Goal: Task Accomplishment & Management: Complete application form

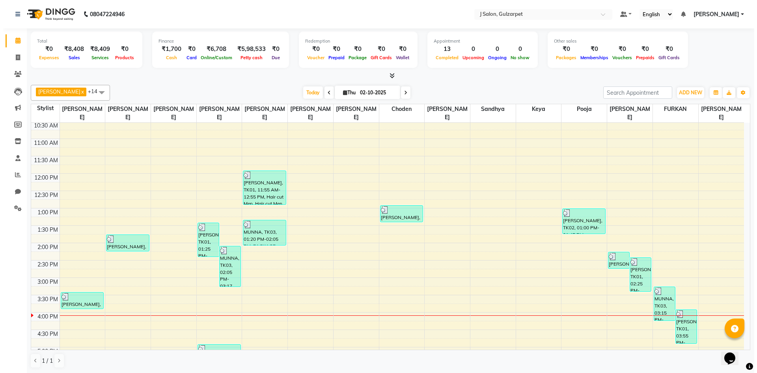
scroll to position [197, 0]
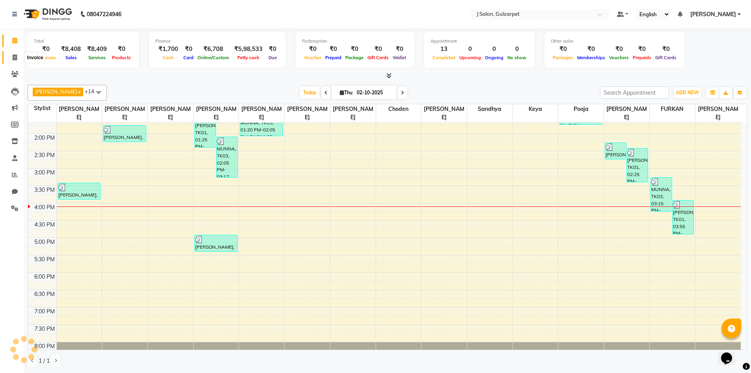
click at [17, 56] on icon at bounding box center [15, 57] width 4 height 6
select select "service"
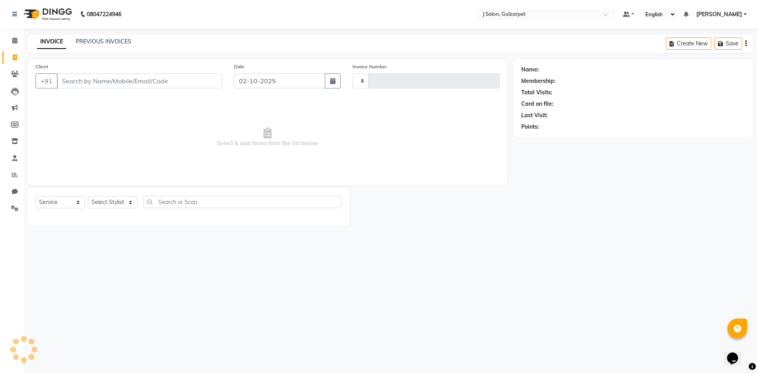
type input "1696"
select select "8558"
click at [85, 78] on input "Client" at bounding box center [139, 80] width 165 height 15
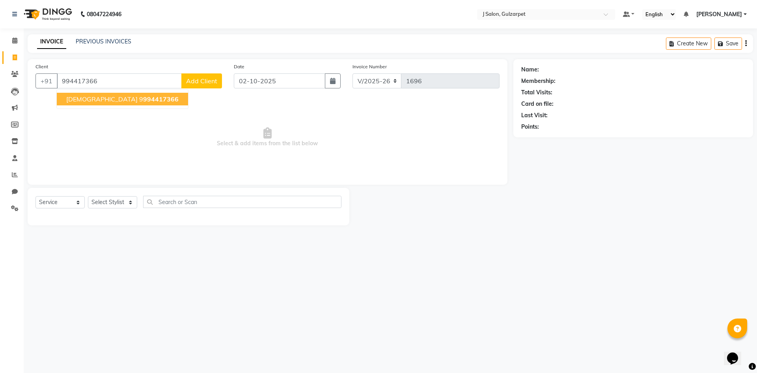
click at [87, 101] on button "[DEMOGRAPHIC_DATA] 9 994417366" at bounding box center [122, 99] width 131 height 13
type input "9994417366"
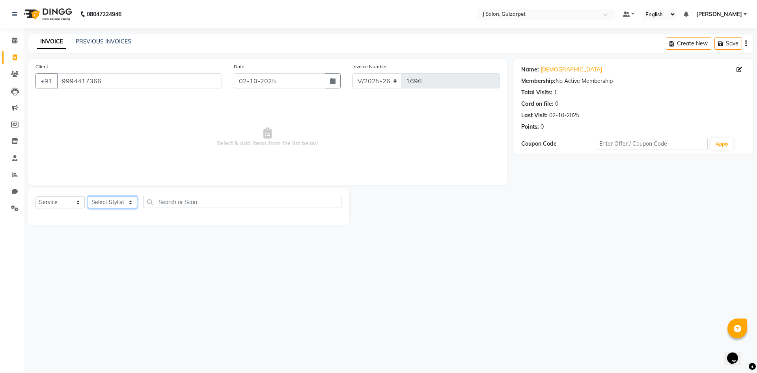
click at [114, 204] on select "Select Stylist Admin [PERSON_NAME] [PERSON_NAME] Gulfam [PERSON_NAME] [PERSON_N…" at bounding box center [112, 202] width 49 height 12
select select "85374"
click at [88, 196] on select "Select Stylist Admin [PERSON_NAME] [PERSON_NAME] Gulfam [PERSON_NAME] [PERSON_N…" at bounding box center [112, 202] width 49 height 12
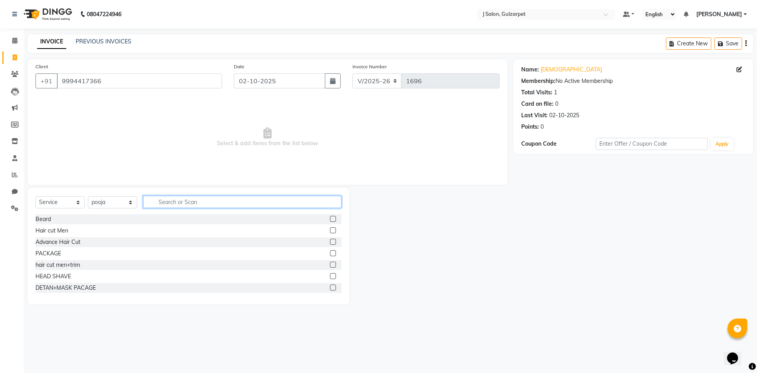
click at [199, 206] on input "text" at bounding box center [242, 202] width 198 height 12
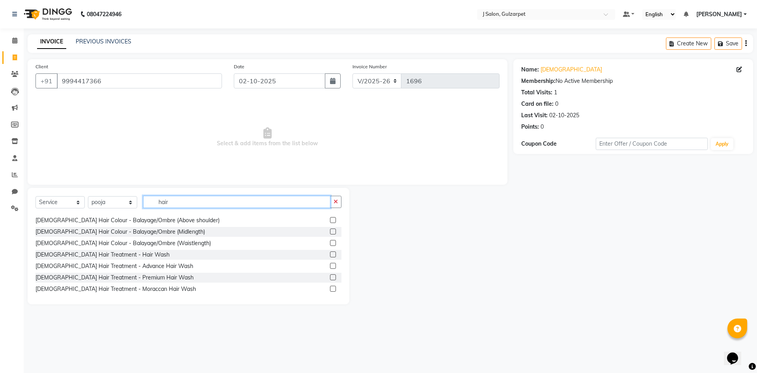
scroll to position [394, 0]
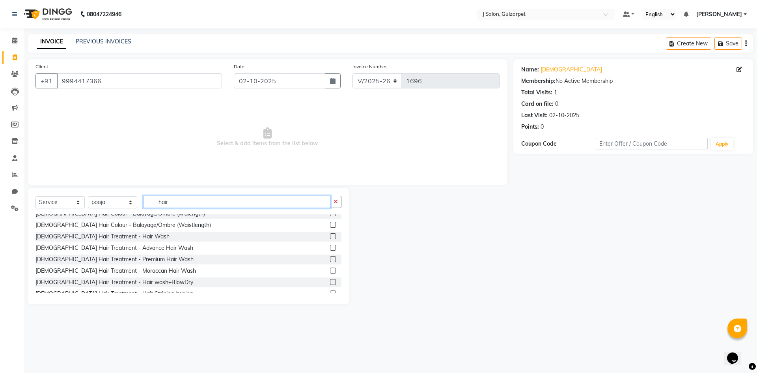
type input "hair"
click at [330, 283] on label at bounding box center [333, 282] width 6 height 6
click at [330, 283] on input "checkbox" at bounding box center [332, 282] width 5 height 5
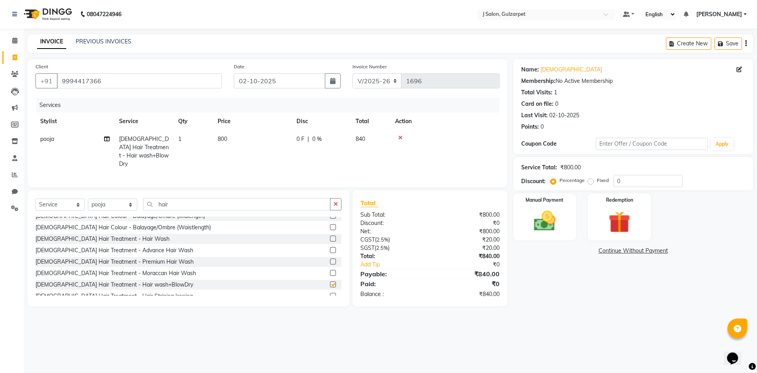
checkbox input "false"
click at [226, 140] on span "800" at bounding box center [222, 138] width 9 height 7
select select "85374"
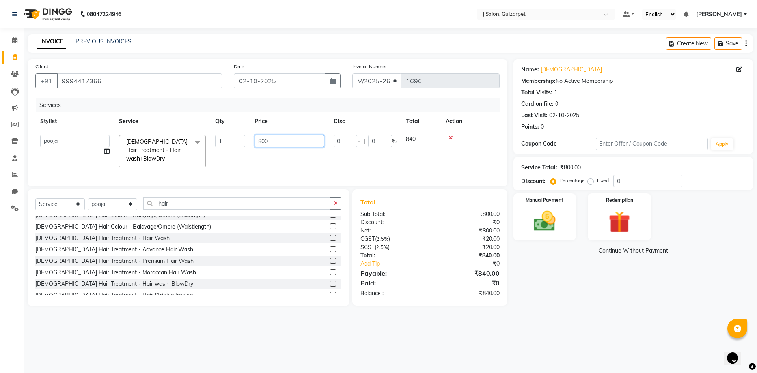
click at [261, 144] on input "800" at bounding box center [289, 141] width 69 height 12
type input "1000"
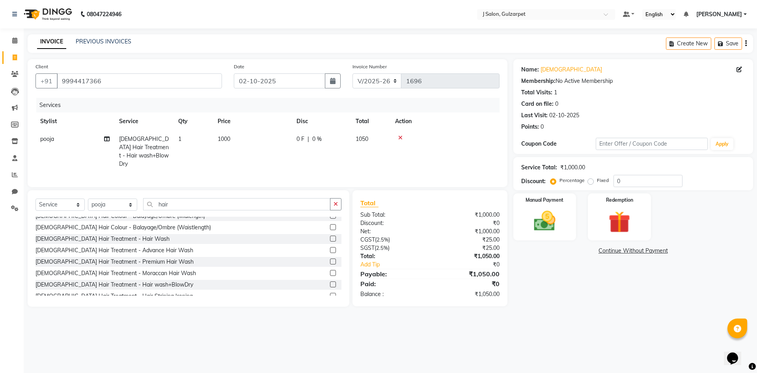
click at [338, 158] on td "0 F | 0 %" at bounding box center [321, 151] width 59 height 43
select select "85374"
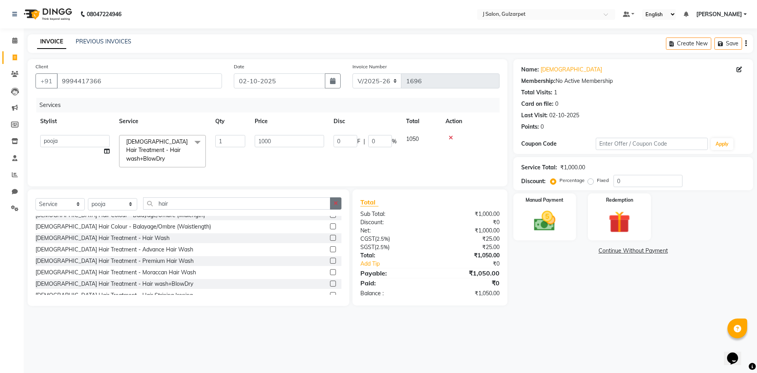
click at [336, 203] on icon "button" at bounding box center [336, 203] width 4 height 6
click at [121, 202] on select "Select Stylist Admin [PERSON_NAME] [PERSON_NAME] Gulfam [PERSON_NAME] [PERSON_N…" at bounding box center [112, 204] width 49 height 12
select select "84895"
click at [88, 198] on select "Select Stylist Admin [PERSON_NAME] [PERSON_NAME] Gulfam [PERSON_NAME] [PERSON_N…" at bounding box center [112, 204] width 49 height 12
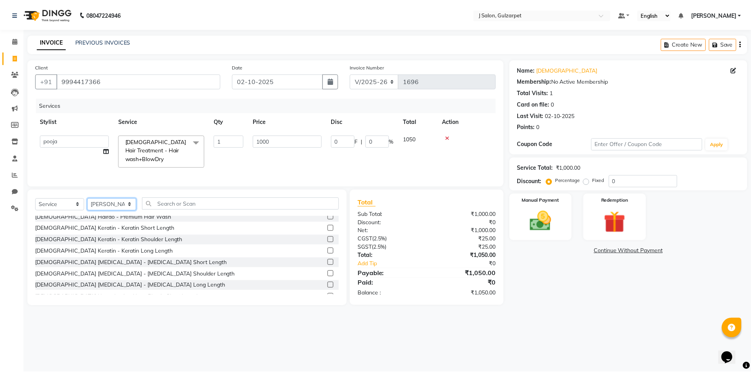
scroll to position [0, 0]
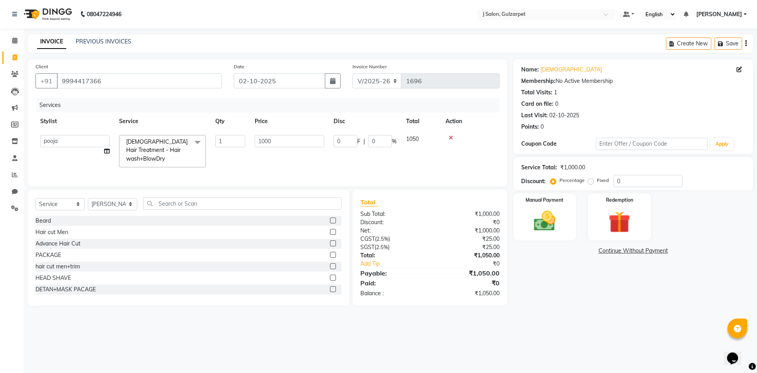
click at [330, 230] on label at bounding box center [333, 232] width 6 height 6
click at [330, 230] on input "checkbox" at bounding box center [332, 232] width 5 height 5
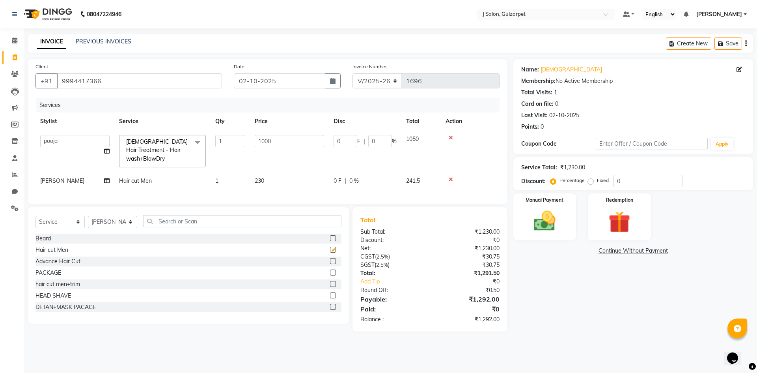
checkbox input "false"
click at [118, 218] on select "Select Stylist Admin [PERSON_NAME] [PERSON_NAME] Gulfam [PERSON_NAME] [PERSON_N…" at bounding box center [112, 222] width 49 height 12
select select "85375"
click at [88, 216] on select "Select Stylist Admin [PERSON_NAME] [PERSON_NAME] Gulfam [PERSON_NAME] [PERSON_N…" at bounding box center [112, 222] width 49 height 12
click at [330, 247] on label at bounding box center [333, 250] width 6 height 6
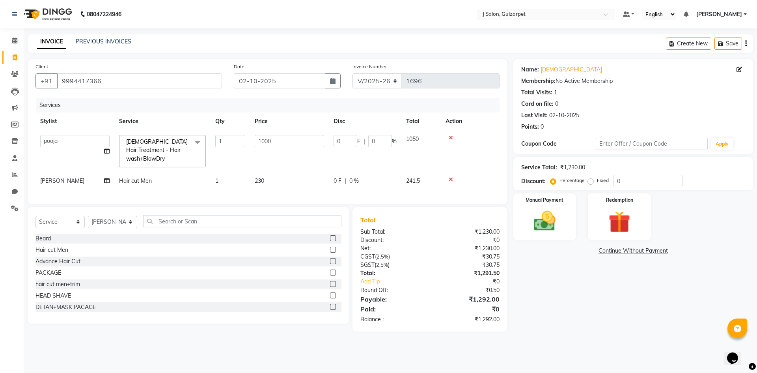
click at [330, 247] on input "checkbox" at bounding box center [332, 249] width 5 height 5
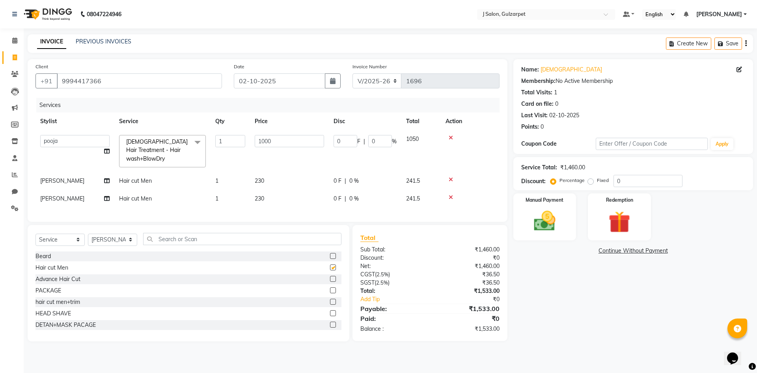
checkbox input "false"
click at [219, 191] on td "1" at bounding box center [230, 199] width 39 height 18
select select "85375"
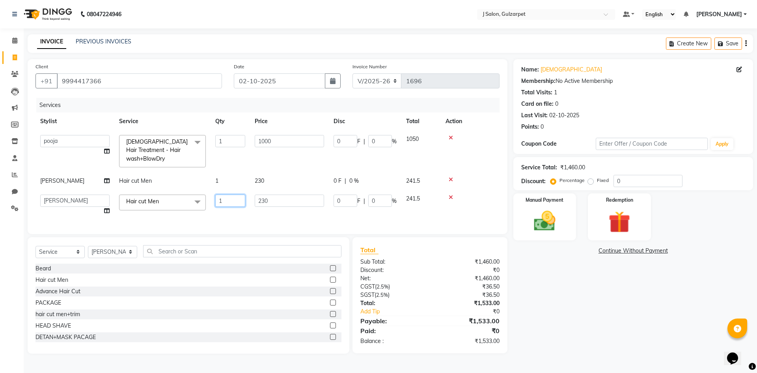
click at [230, 194] on input "1" at bounding box center [230, 200] width 30 height 12
type input "2"
click at [239, 207] on div "Services Stylist Service Qty Price Disc Total Action Admin [PERSON_NAME] [PERSO…" at bounding box center [267, 162] width 464 height 128
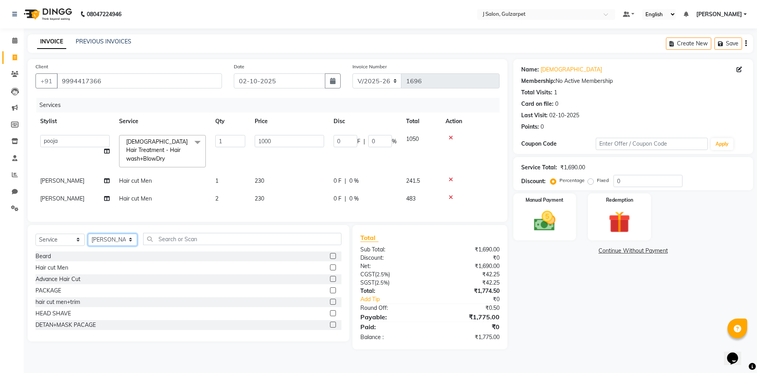
click at [119, 239] on select "Select Stylist Admin [PERSON_NAME] [PERSON_NAME] Gulfam [PERSON_NAME] [PERSON_N…" at bounding box center [112, 239] width 49 height 12
select select "84899"
click at [88, 233] on select "Select Stylist Admin [PERSON_NAME] [PERSON_NAME] Gulfam [PERSON_NAME] [PERSON_N…" at bounding box center [112, 239] width 49 height 12
click at [191, 237] on input "text" at bounding box center [242, 239] width 198 height 12
click at [330, 299] on label at bounding box center [333, 302] width 6 height 6
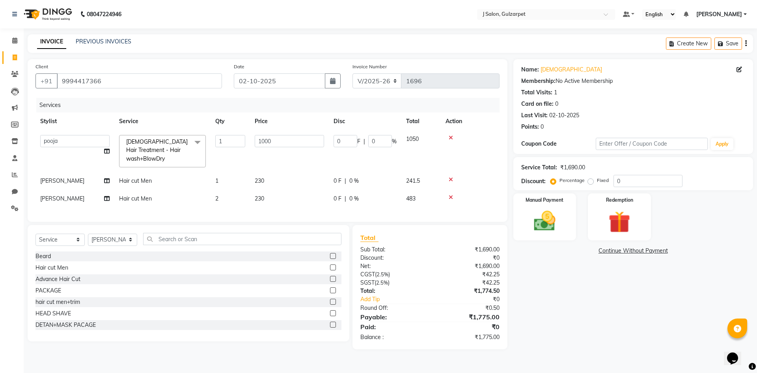
click at [330, 299] on input "checkbox" at bounding box center [332, 301] width 5 height 5
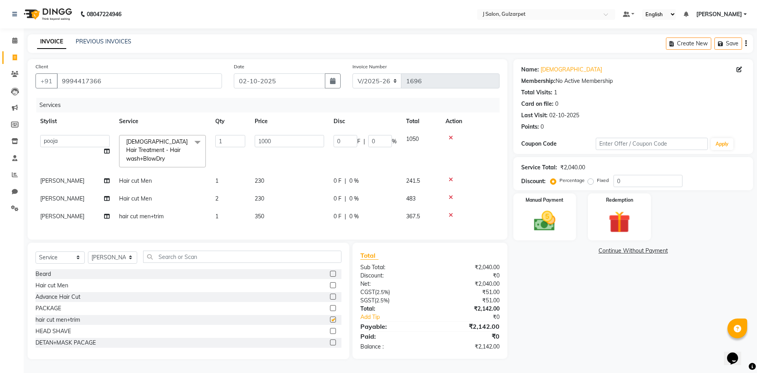
checkbox input "false"
click at [165, 256] on input "text" at bounding box center [242, 256] width 198 height 12
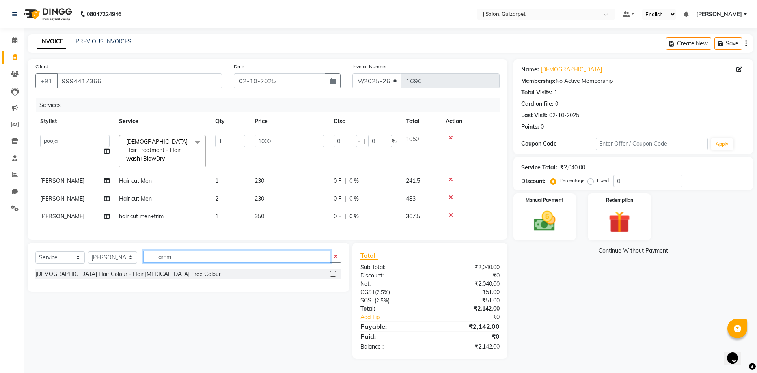
type input "amm"
click at [332, 273] on label at bounding box center [333, 274] width 6 height 6
click at [332, 273] on input "checkbox" at bounding box center [332, 273] width 5 height 5
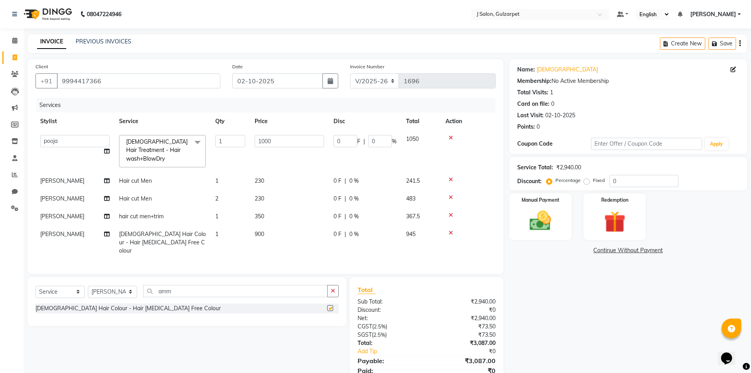
checkbox input "false"
click at [332, 288] on icon "button" at bounding box center [333, 291] width 4 height 6
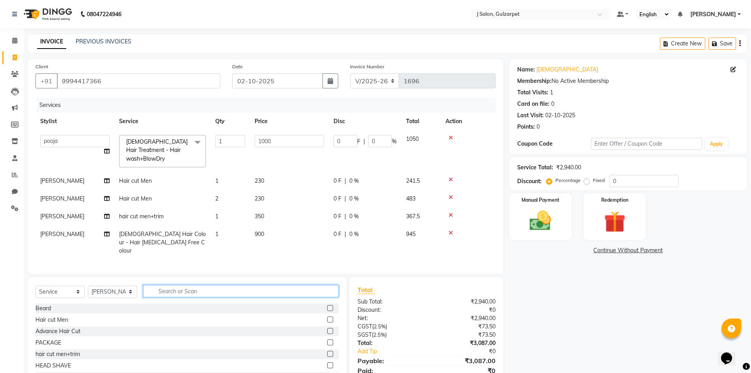
click at [234, 285] on input "text" at bounding box center [241, 291] width 196 height 12
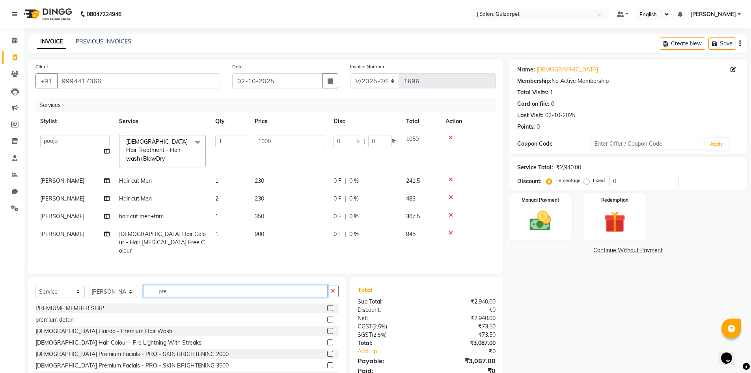
type input "pre"
click at [327, 316] on label at bounding box center [330, 319] width 6 height 6
click at [327, 317] on input "checkbox" at bounding box center [329, 319] width 5 height 5
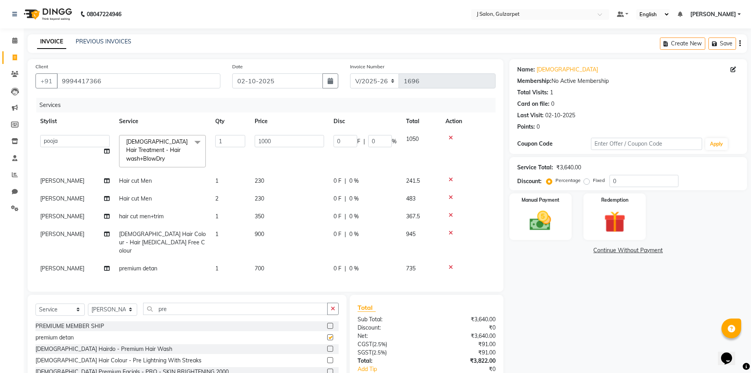
checkbox input "false"
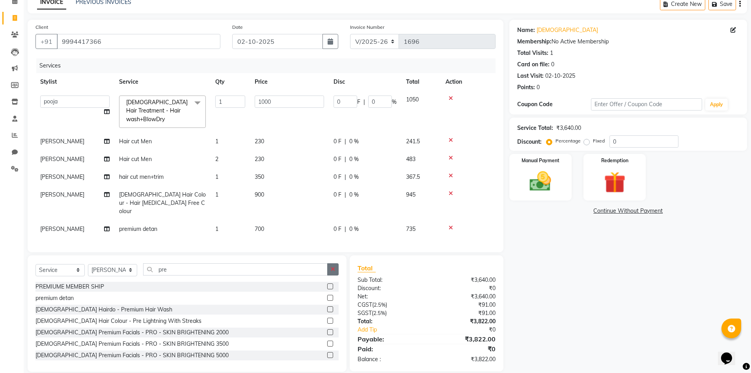
click at [334, 266] on icon "button" at bounding box center [333, 269] width 4 height 6
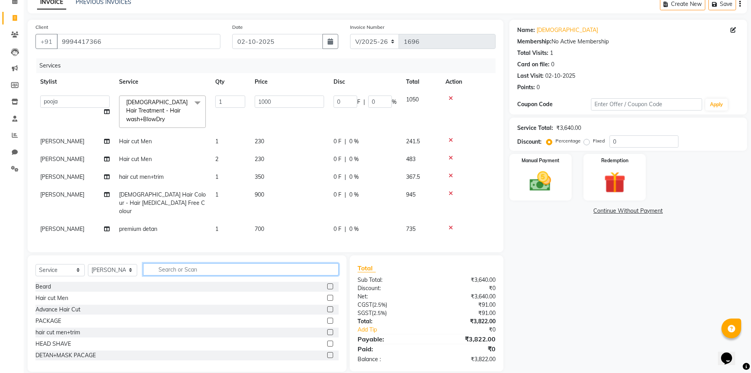
click at [197, 263] on input "text" at bounding box center [241, 269] width 196 height 12
click at [109, 264] on select "Select Stylist Admin [PERSON_NAME] [PERSON_NAME] Gulfam [PERSON_NAME] [PERSON_N…" at bounding box center [112, 270] width 49 height 12
select select "84897"
click at [88, 264] on select "Select Stylist Admin [PERSON_NAME] [PERSON_NAME] Gulfam [PERSON_NAME] [PERSON_N…" at bounding box center [112, 270] width 49 height 12
click at [327, 329] on label at bounding box center [330, 332] width 6 height 6
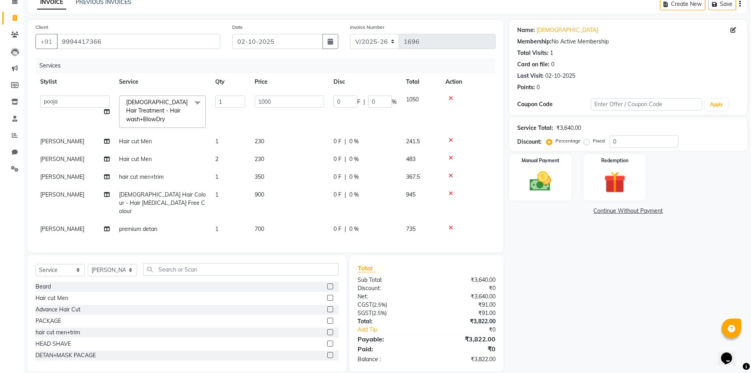
click at [327, 330] on input "checkbox" at bounding box center [329, 332] width 5 height 5
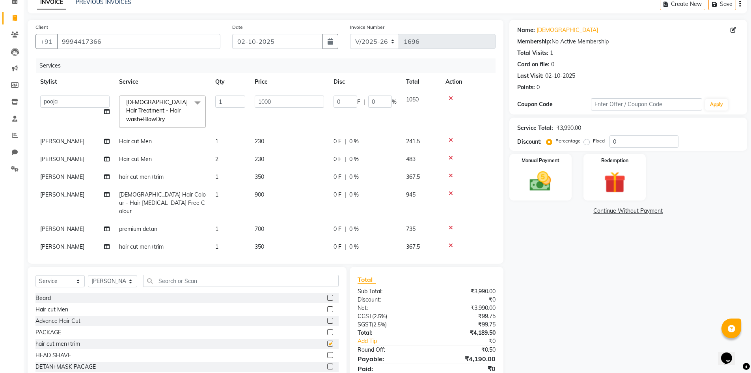
checkbox input "false"
click at [195, 275] on input "text" at bounding box center [241, 281] width 196 height 12
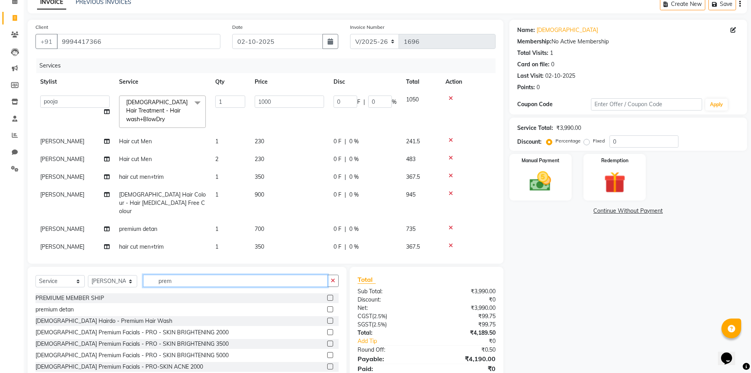
type input "prem"
click at [327, 306] on label at bounding box center [330, 309] width 6 height 6
click at [327, 307] on input "checkbox" at bounding box center [329, 309] width 5 height 5
checkbox input "false"
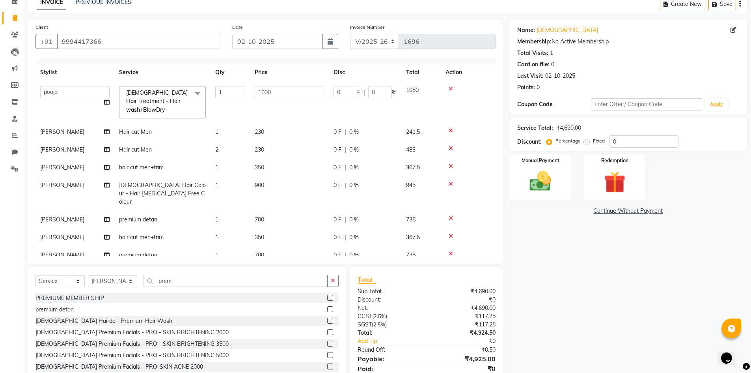
scroll to position [13, 0]
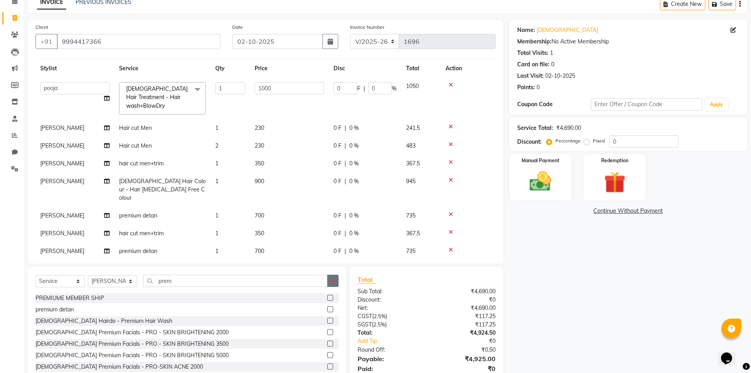
click at [336, 284] on button "button" at bounding box center [332, 281] width 11 height 12
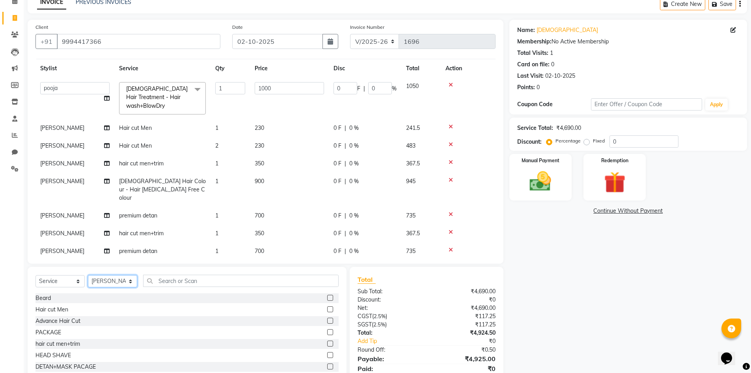
click at [103, 279] on select "Select Stylist Admin [PERSON_NAME] [PERSON_NAME] Gulfam [PERSON_NAME] [PERSON_N…" at bounding box center [112, 281] width 49 height 12
select select "86821"
click at [88, 275] on select "Select Stylist Admin [PERSON_NAME] [PERSON_NAME] Gulfam [PERSON_NAME] [PERSON_N…" at bounding box center [112, 281] width 49 height 12
click at [327, 344] on label at bounding box center [330, 343] width 6 height 6
click at [327, 344] on input "checkbox" at bounding box center [329, 343] width 5 height 5
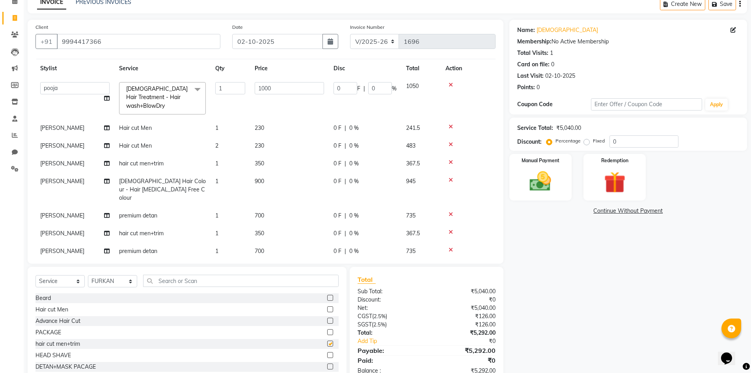
checkbox input "false"
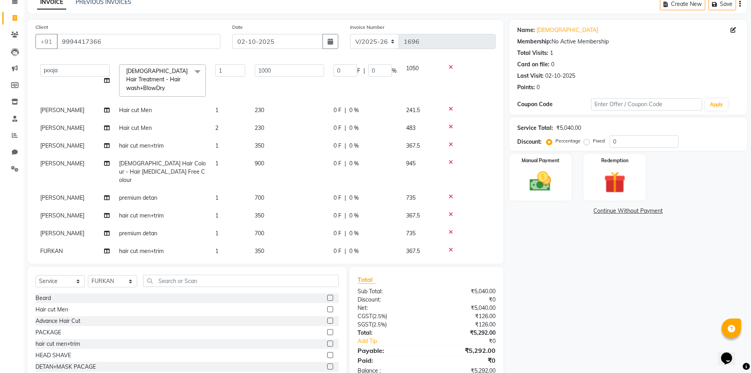
scroll to position [62, 0]
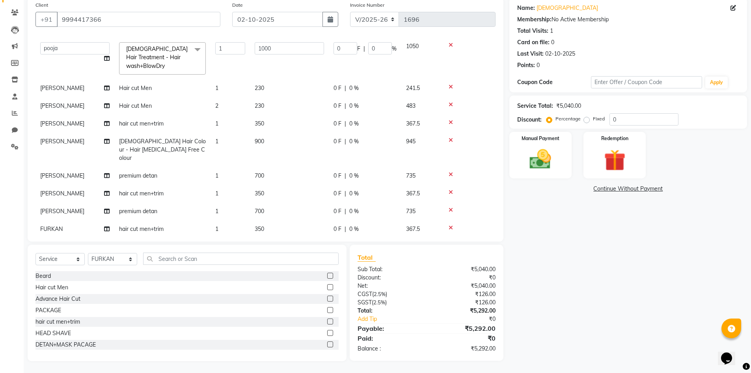
click at [327, 275] on label at bounding box center [330, 276] width 6 height 6
click at [327, 275] on input "checkbox" at bounding box center [329, 275] width 5 height 5
checkbox input "false"
click at [197, 258] on input "text" at bounding box center [241, 258] width 196 height 12
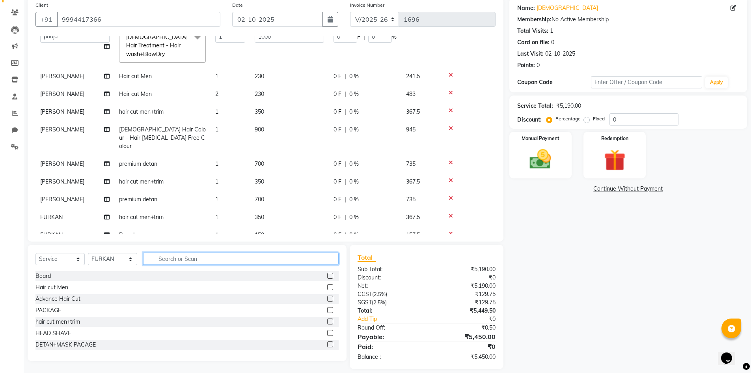
scroll to position [49, 0]
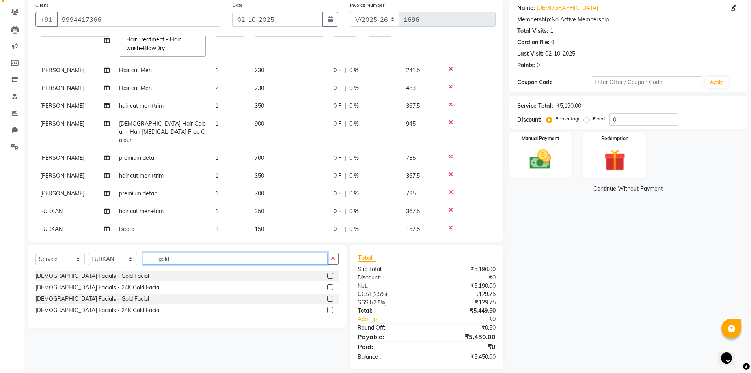
type input "gold"
click at [330, 276] on label at bounding box center [330, 276] width 6 height 6
click at [330, 276] on input "checkbox" at bounding box center [329, 275] width 5 height 5
checkbox input "false"
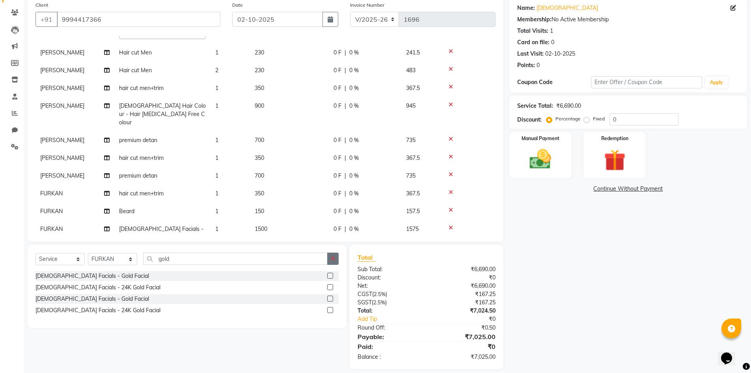
click at [332, 258] on icon "button" at bounding box center [333, 259] width 4 height 6
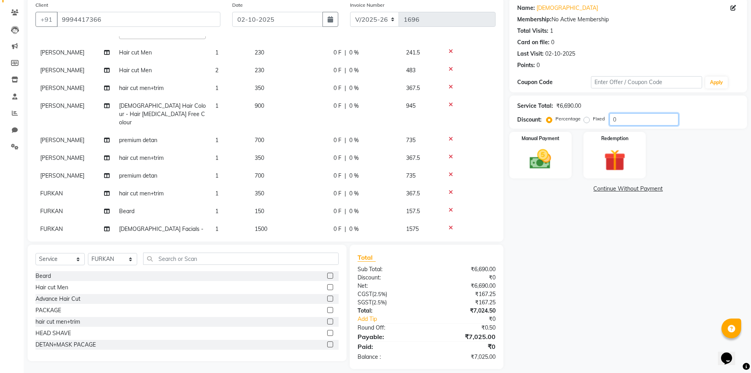
click at [622, 115] on input "0" at bounding box center [644, 119] width 69 height 12
type input "4"
type input "40"
type input "4"
type input "4.8"
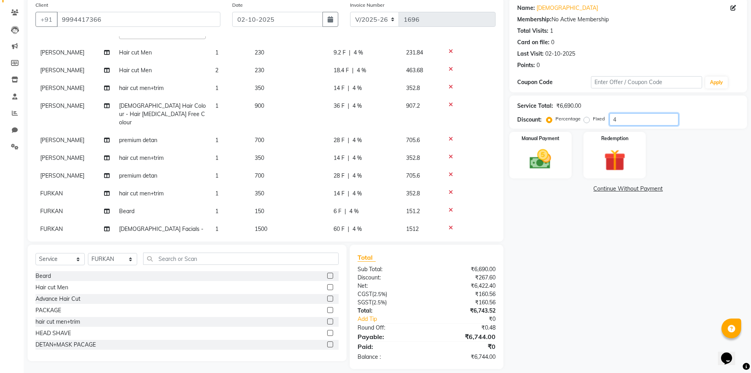
type input "48"
type input "4.8"
type input "4"
type input "40"
type input "4"
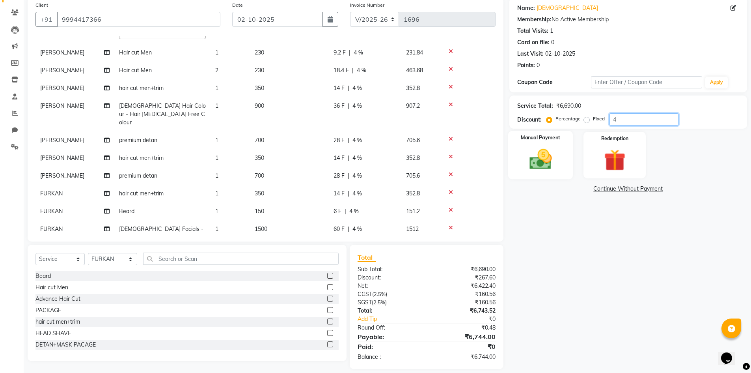
type input "4"
click at [544, 152] on img at bounding box center [541, 159] width 36 height 26
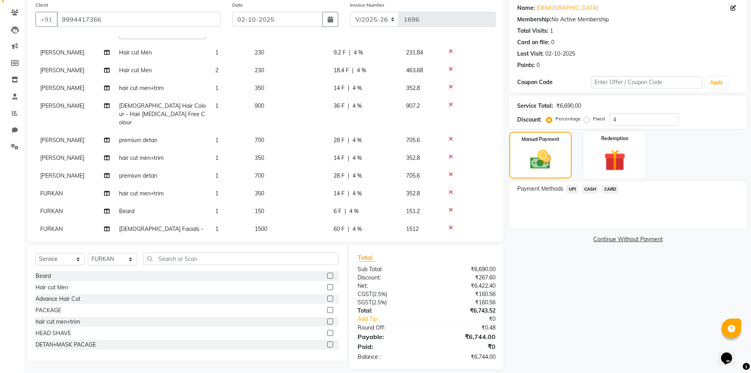
click at [570, 190] on span "UPI" at bounding box center [573, 189] width 12 height 9
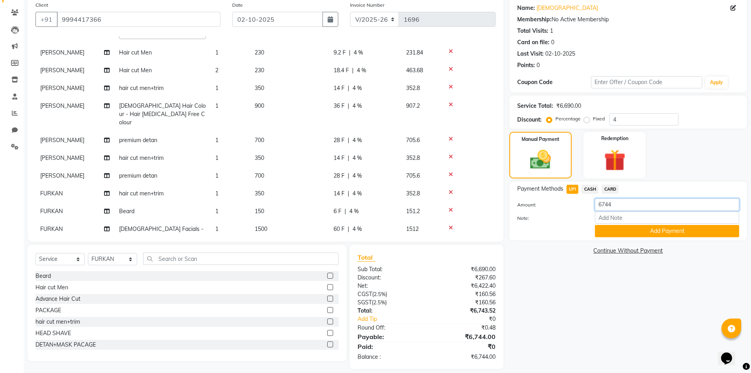
click at [624, 202] on input "6744" at bounding box center [667, 204] width 144 height 12
type input "6"
type input "6209"
click at [641, 227] on button "Add Payment" at bounding box center [667, 231] width 144 height 12
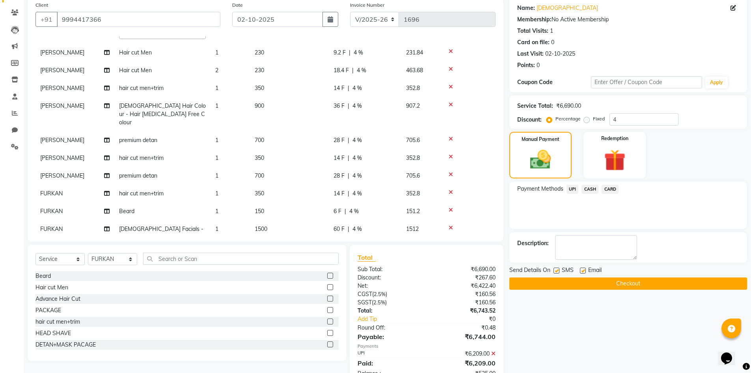
click at [589, 191] on span "CASH" at bounding box center [590, 189] width 17 height 9
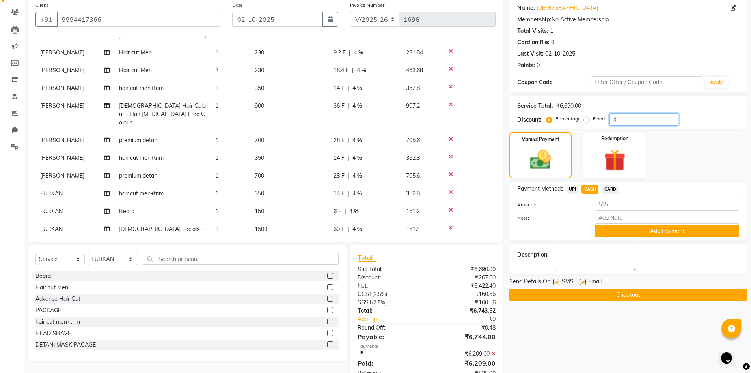
click at [620, 120] on input "4" at bounding box center [644, 119] width 69 height 12
type input "0"
click at [587, 186] on span "CASH" at bounding box center [590, 189] width 17 height 9
type input "816"
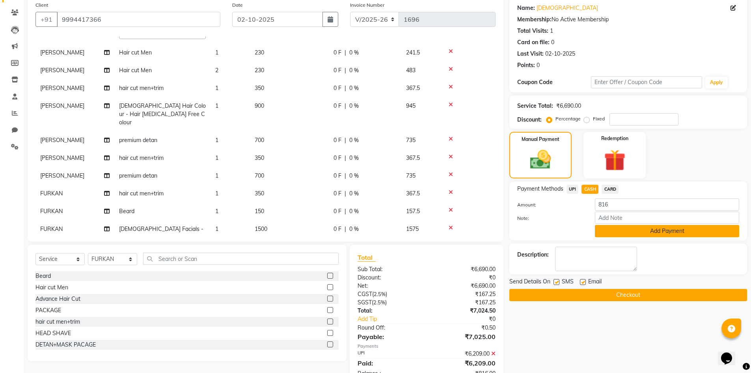
click at [646, 228] on button "Add Payment" at bounding box center [667, 231] width 144 height 12
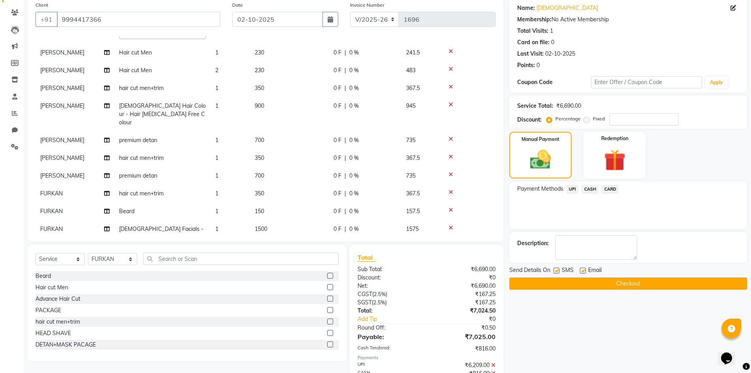
scroll to position [106, 0]
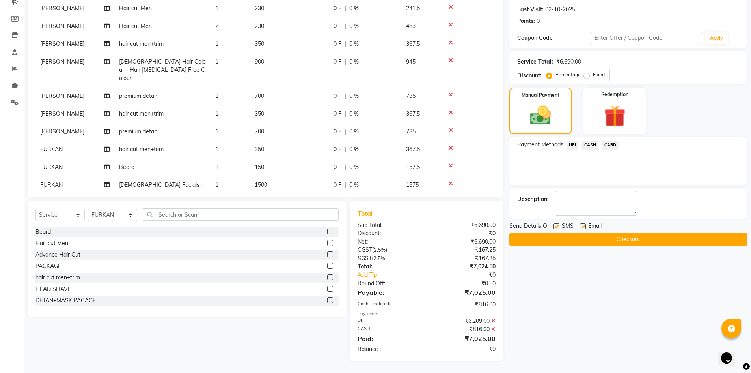
click at [576, 242] on button "Checkout" at bounding box center [629, 239] width 238 height 12
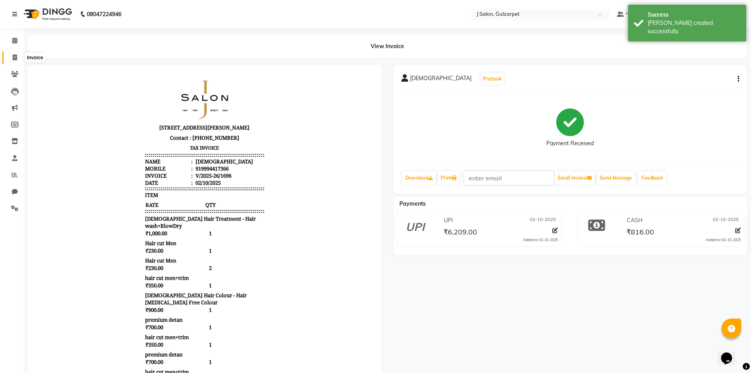
click at [16, 58] on icon at bounding box center [15, 57] width 4 height 6
select select "8558"
select select "service"
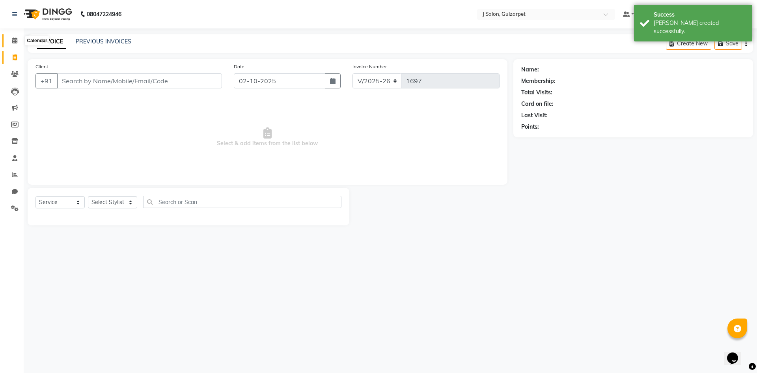
click at [16, 43] on span at bounding box center [15, 40] width 14 height 9
